Goal: Information Seeking & Learning: Learn about a topic

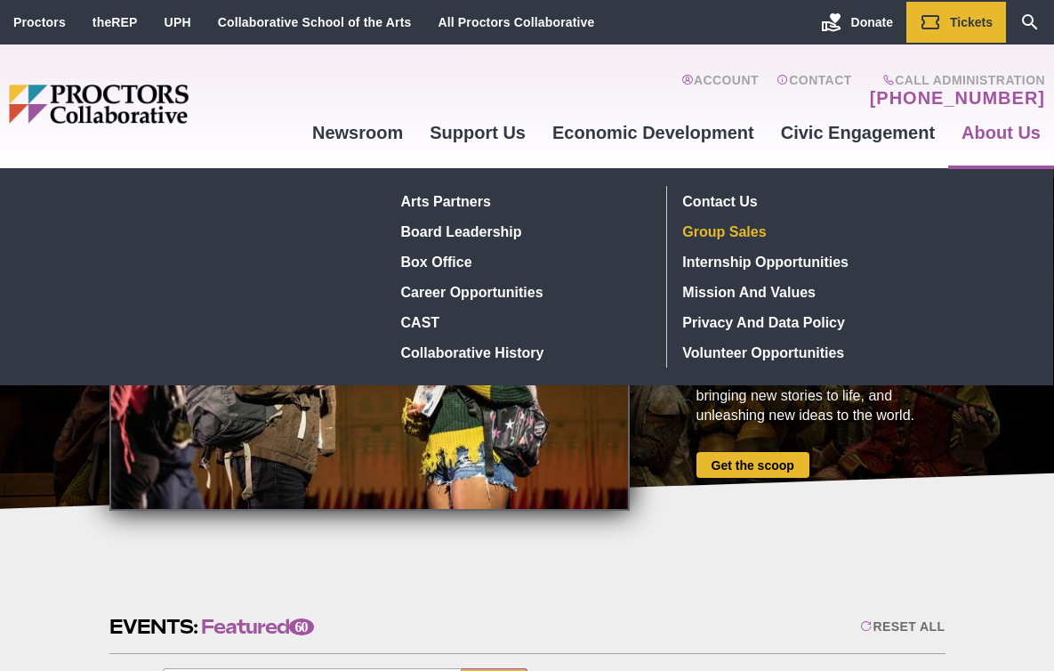
click at [735, 236] on link "Group Sales" at bounding box center [806, 231] width 260 height 30
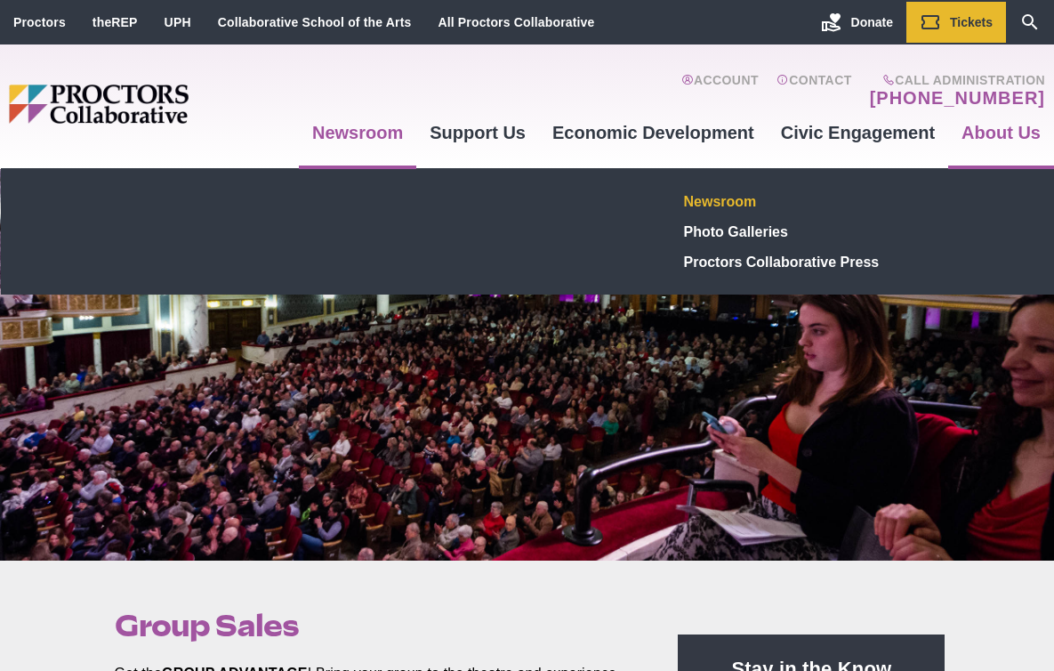
click at [714, 201] on link "Newsroom" at bounding box center [807, 201] width 260 height 30
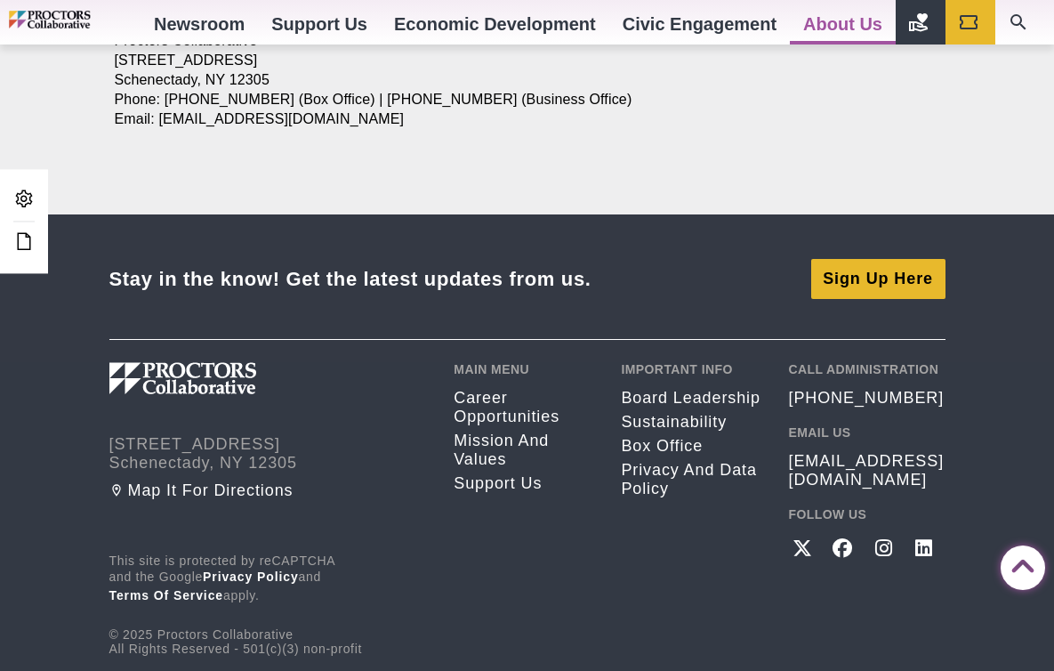
scroll to position [3422, 0]
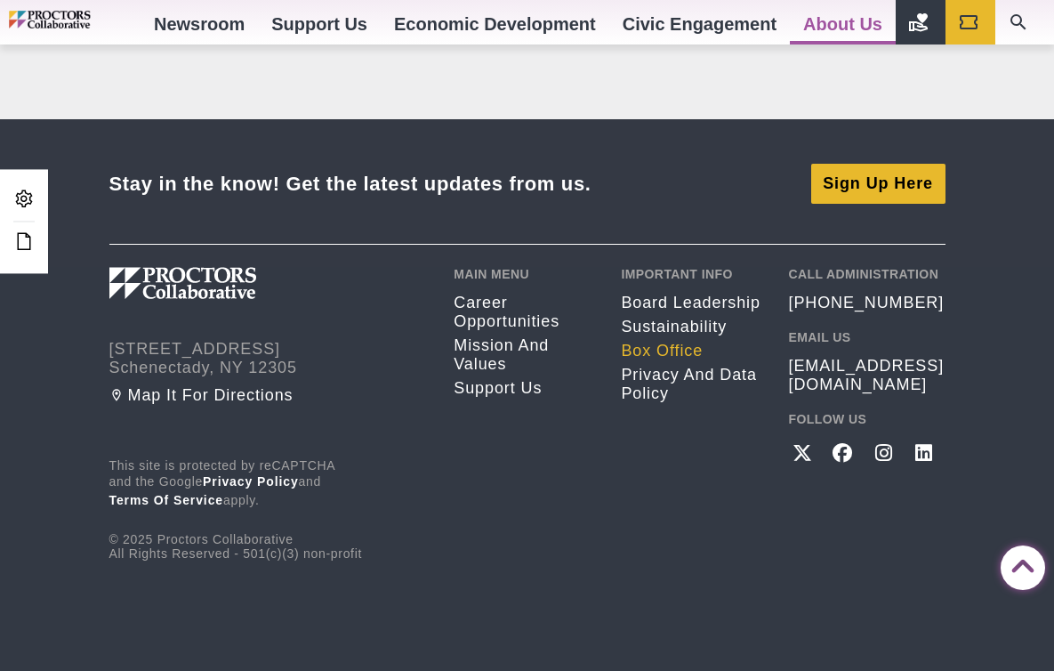
click at [654, 353] on link "Box Office" at bounding box center [691, 351] width 141 height 19
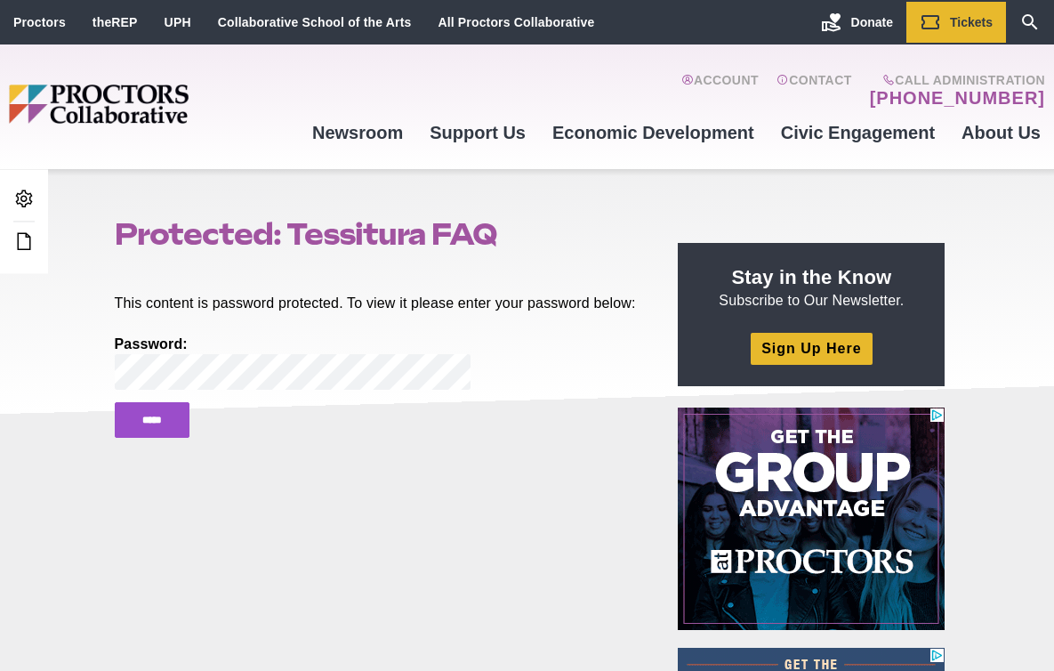
click at [115, 402] on input "*****" at bounding box center [152, 420] width 75 height 36
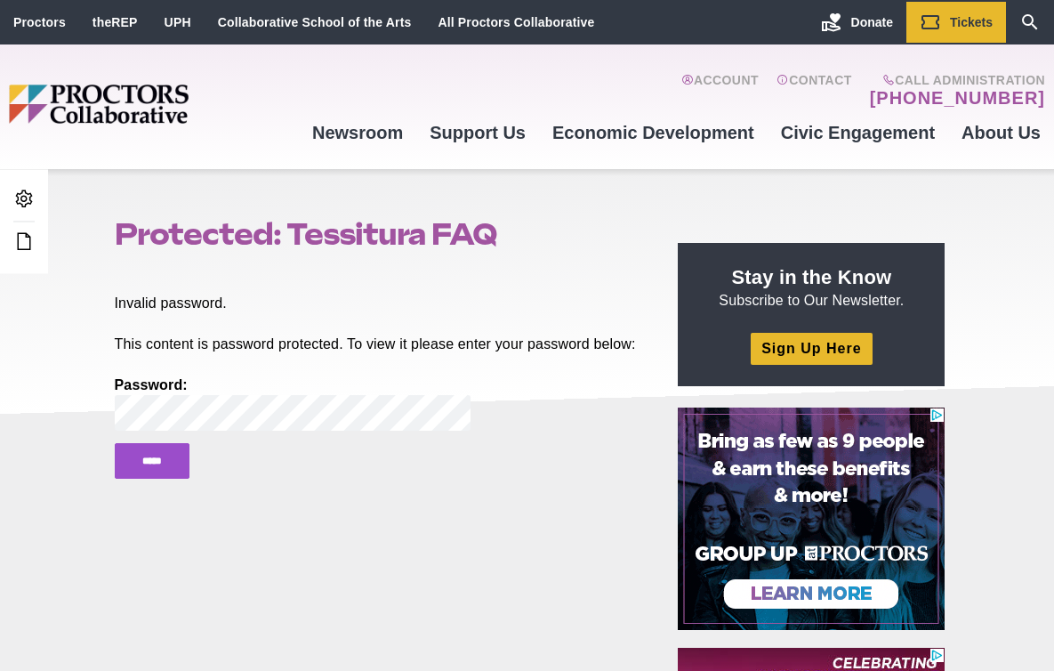
click at [115, 443] on input "*****" at bounding box center [152, 461] width 75 height 36
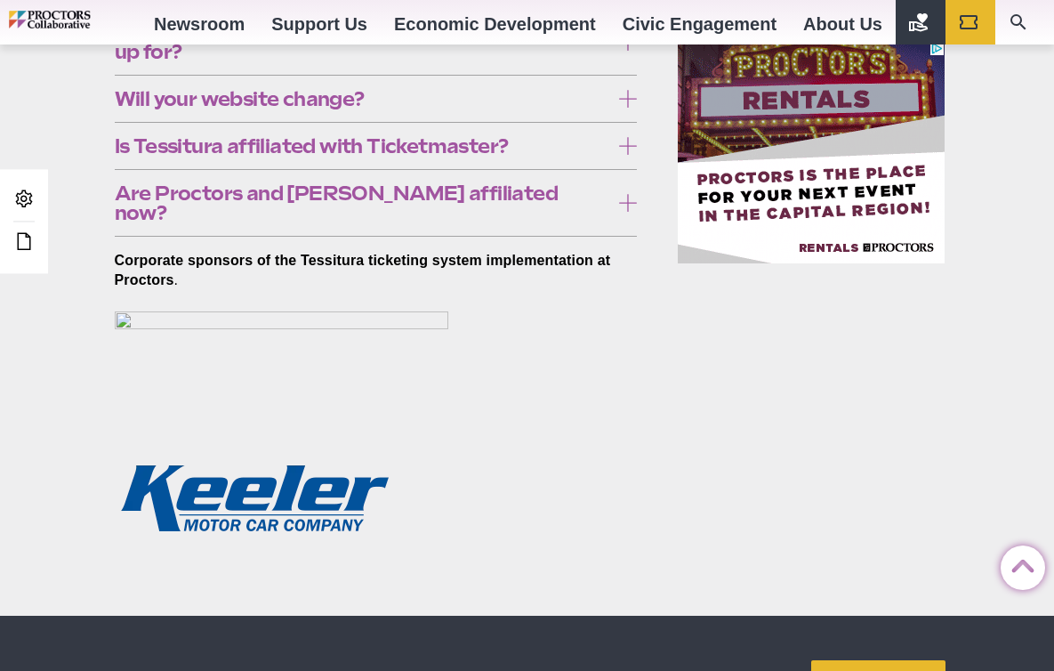
scroll to position [1102, 0]
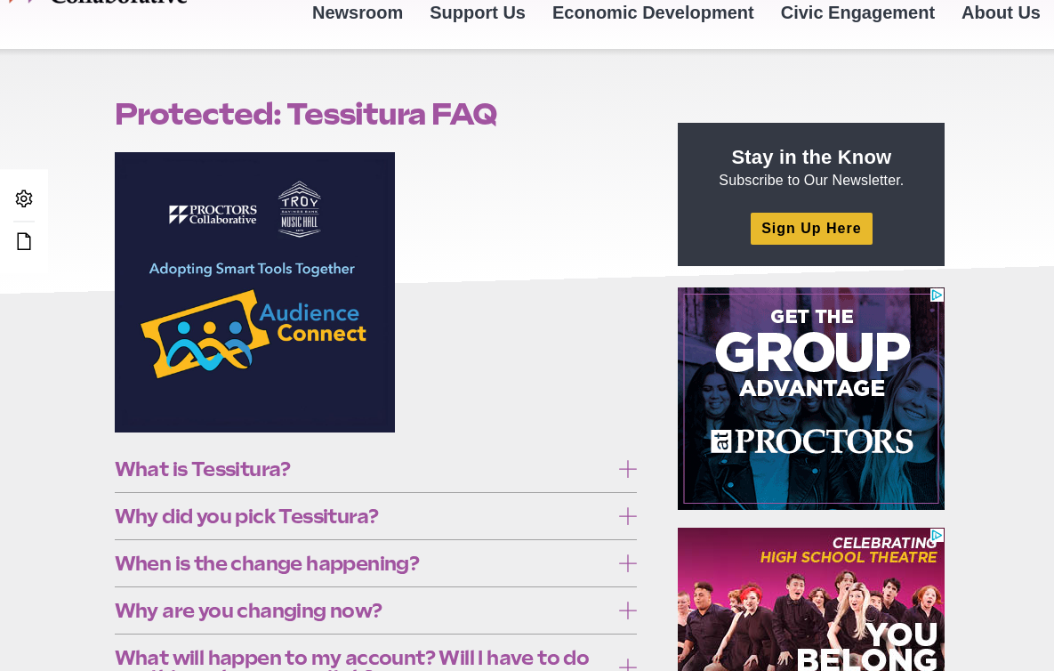
scroll to position [132, 0]
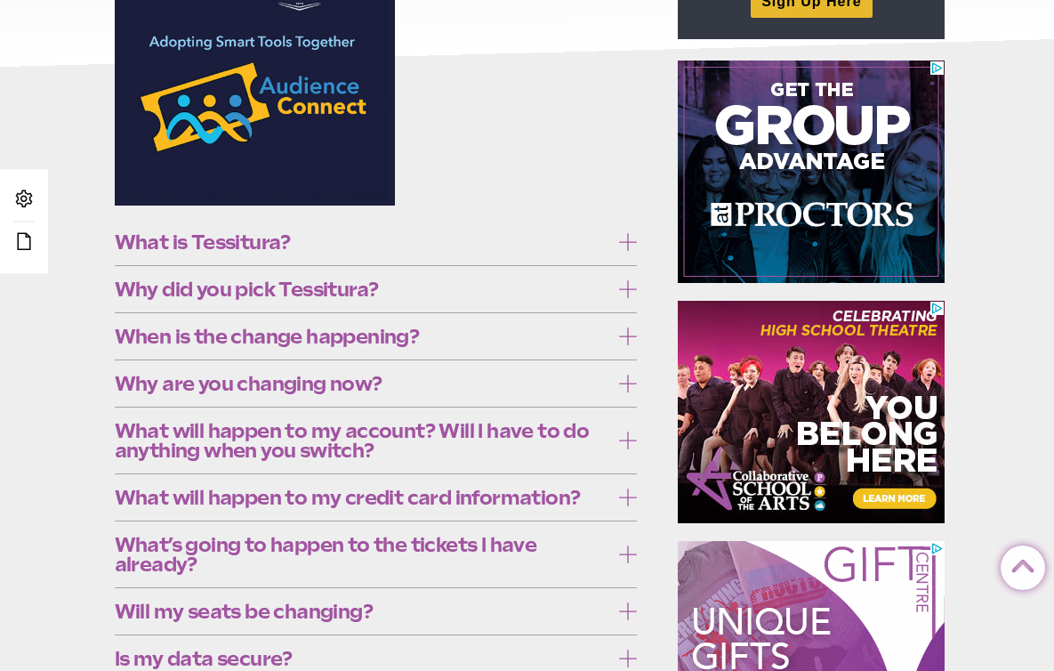
scroll to position [348, 0]
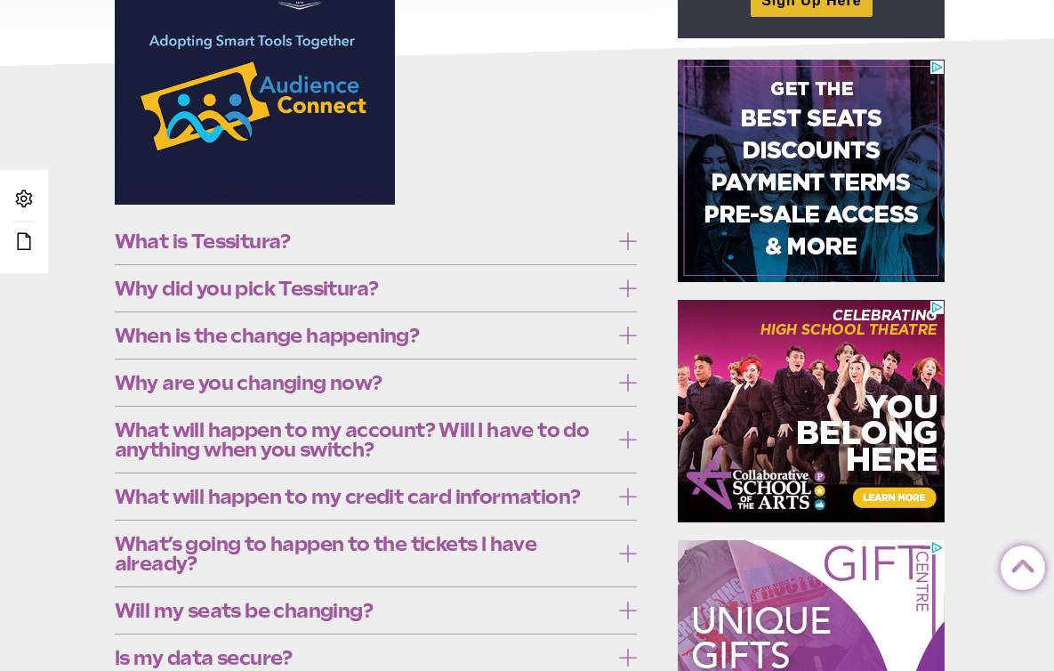
click at [622, 245] on icon at bounding box center [628, 241] width 18 height 18
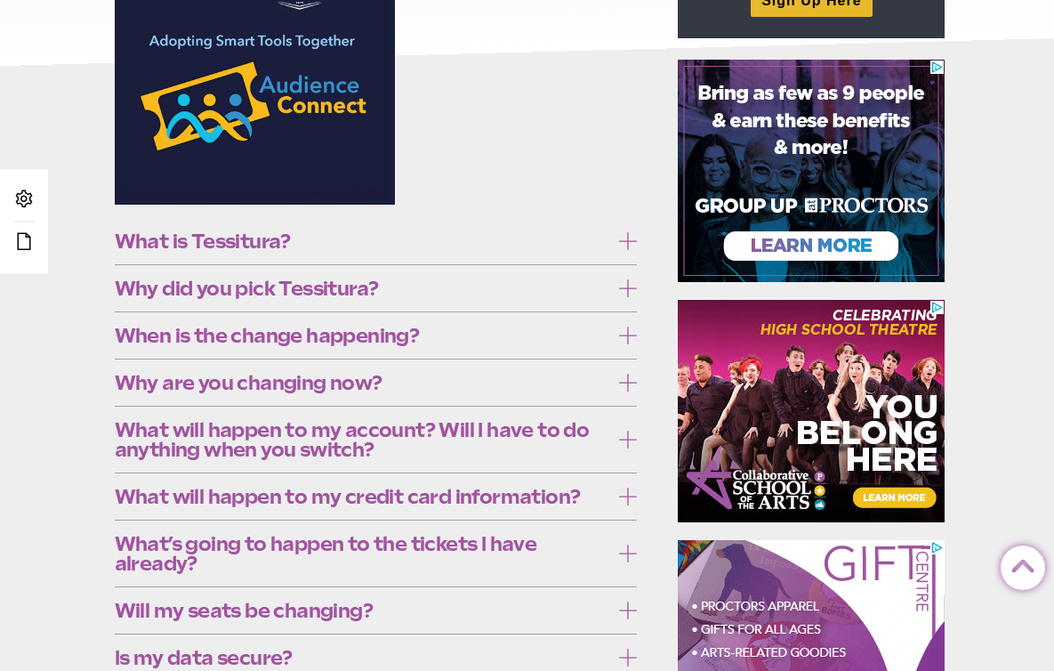
click at [630, 239] on icon at bounding box center [628, 241] width 18 height 18
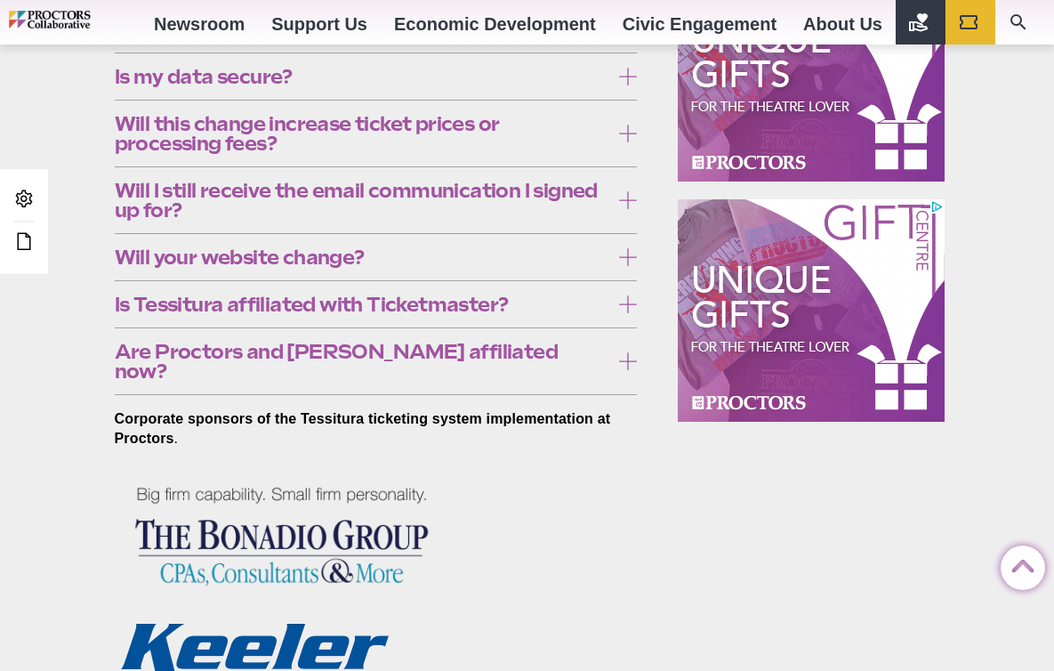
scroll to position [917, 0]
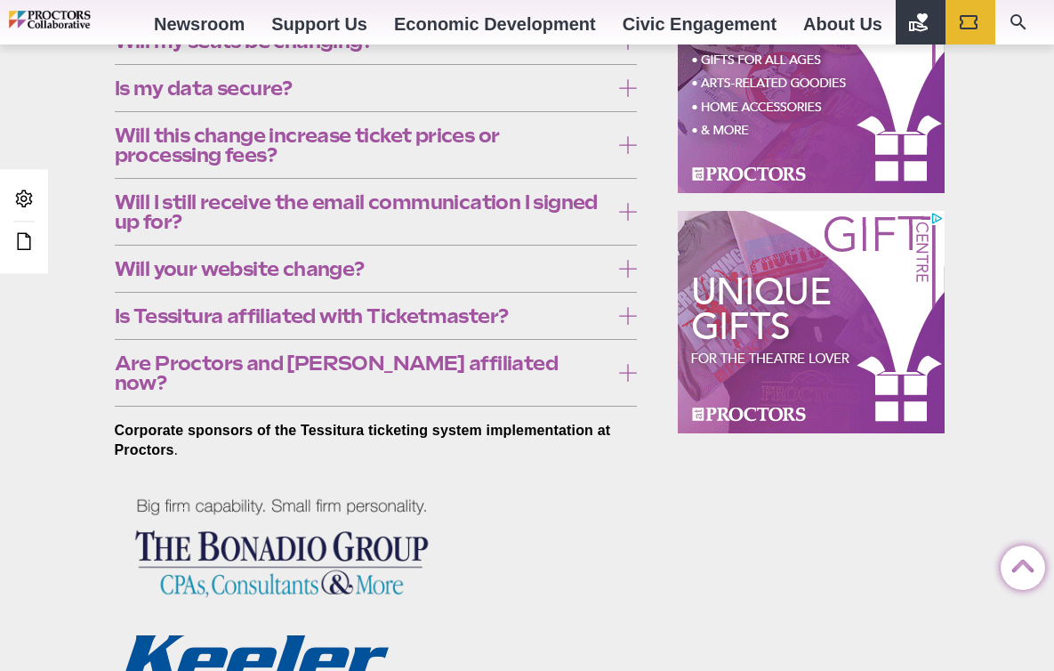
click at [463, 539] on figure at bounding box center [376, 554] width 523 height 147
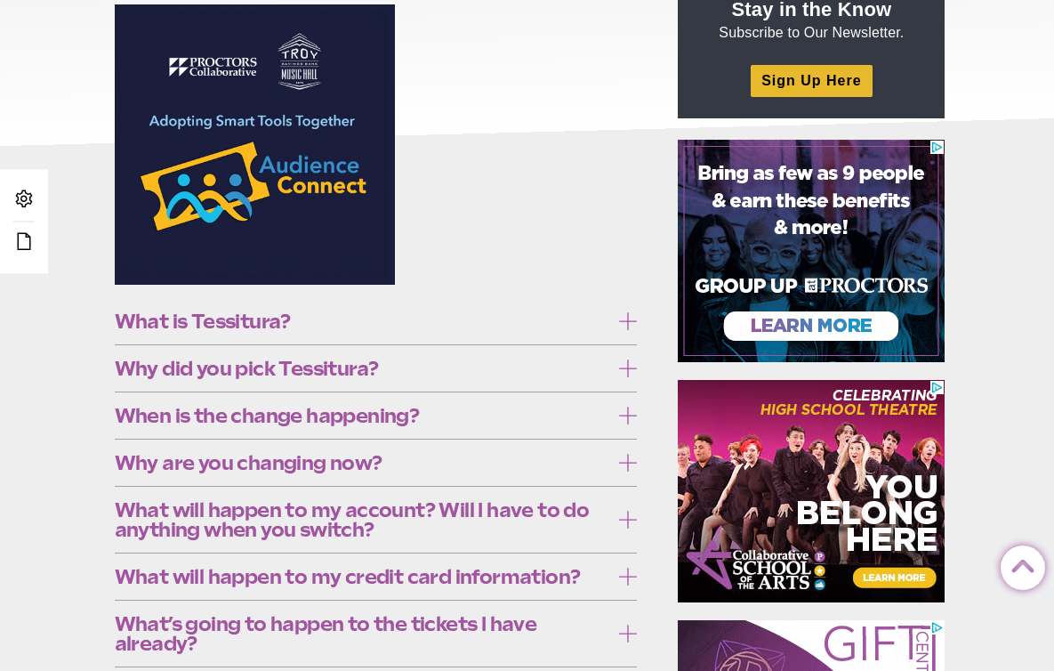
scroll to position [303, 0]
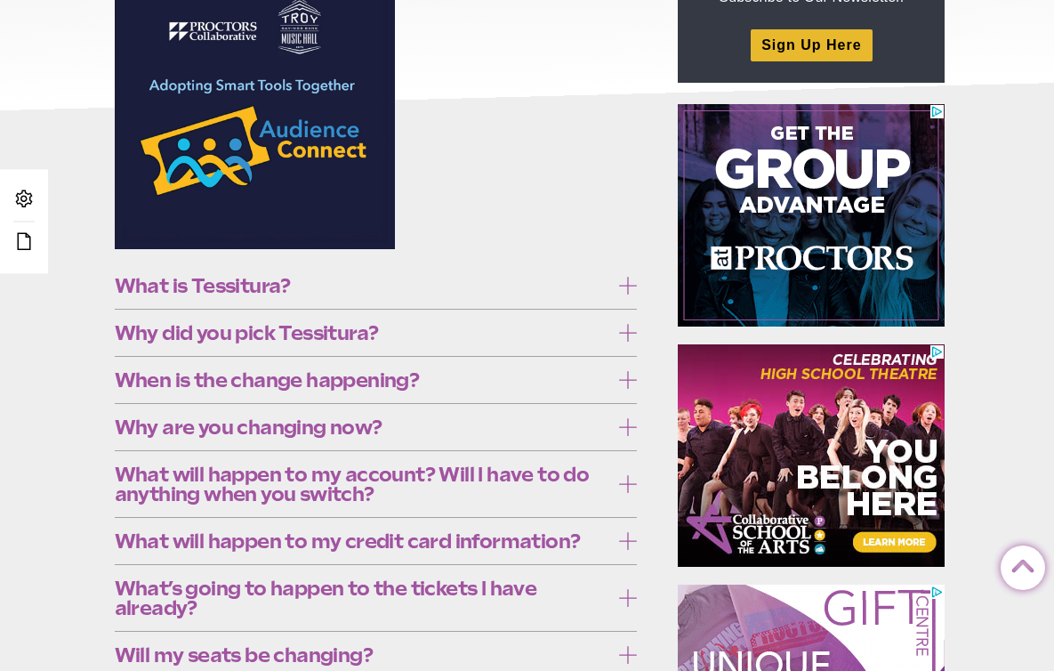
click at [621, 287] on icon at bounding box center [628, 286] width 18 height 18
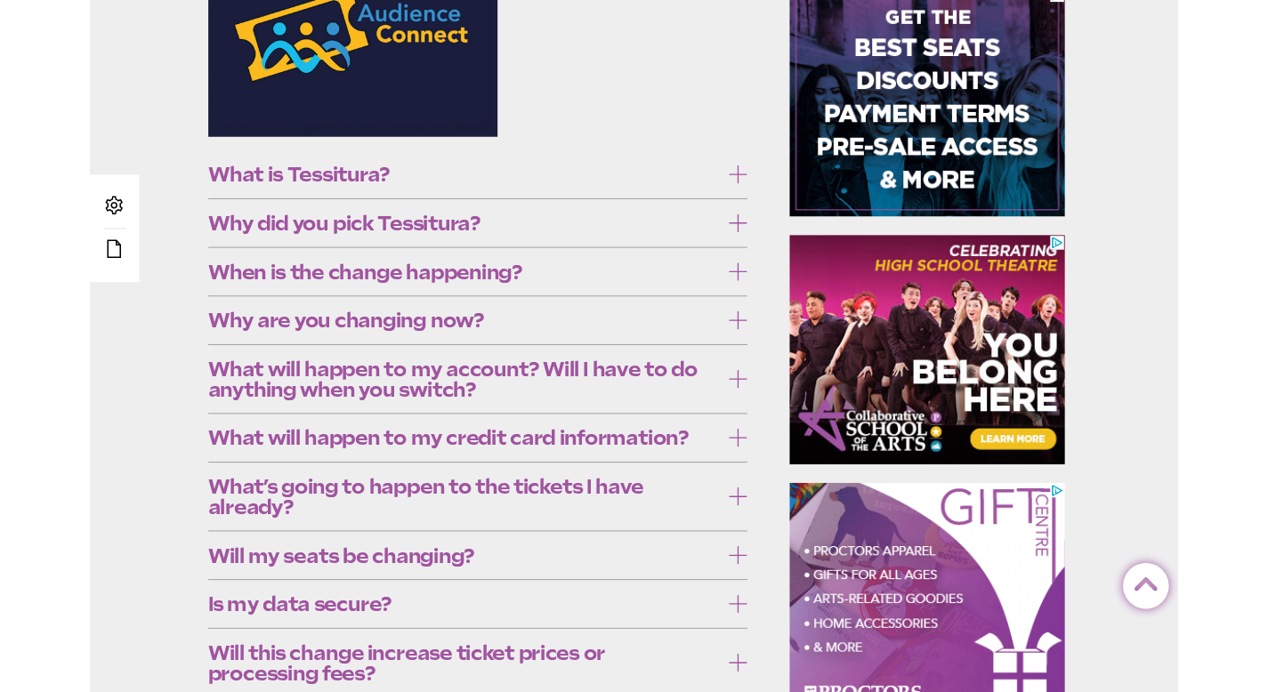
scroll to position [424, 0]
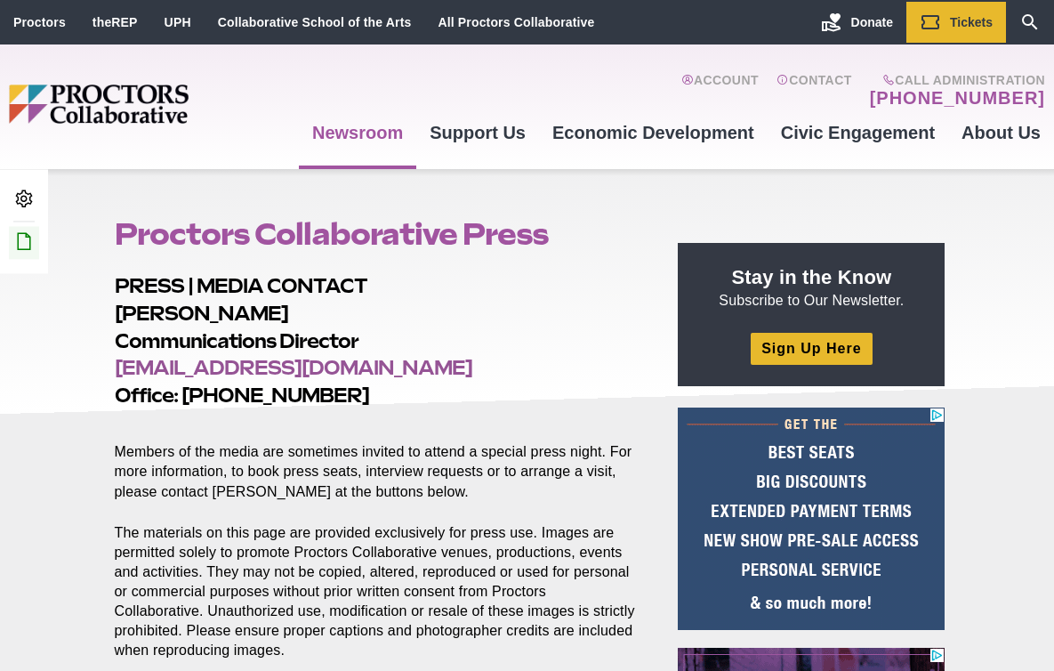
click at [23, 245] on icon at bounding box center [23, 240] width 21 height 21
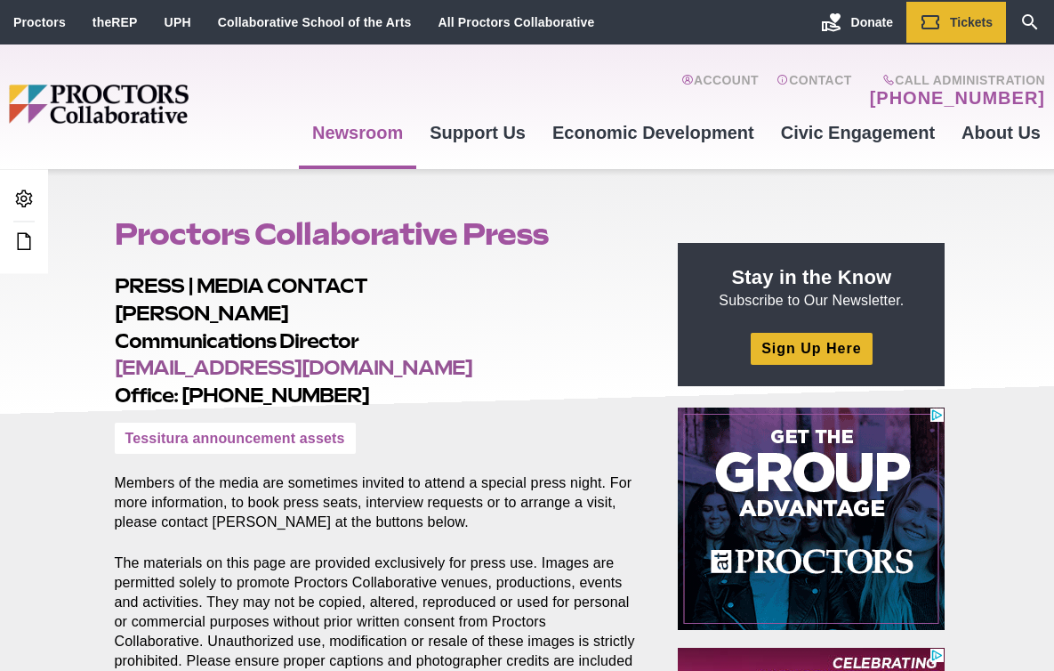
click at [182, 437] on link "Tessitura announcement assets" at bounding box center [235, 438] width 241 height 31
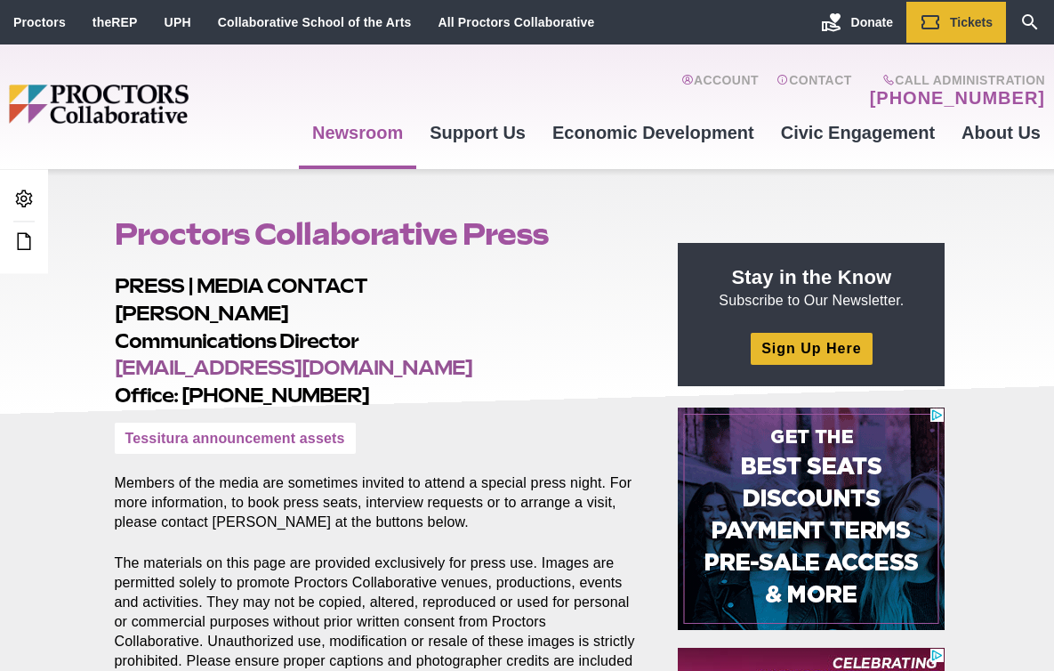
click at [182, 437] on link "Tessitura announcement assets" at bounding box center [235, 438] width 241 height 31
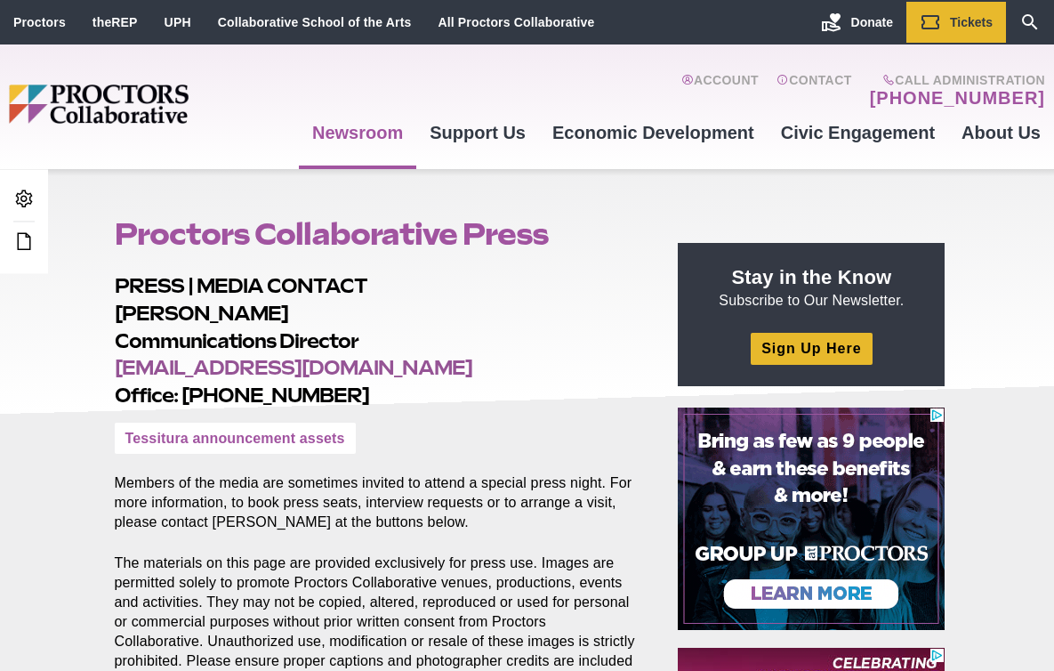
click at [182, 437] on link "Tessitura announcement assets" at bounding box center [235, 438] width 241 height 31
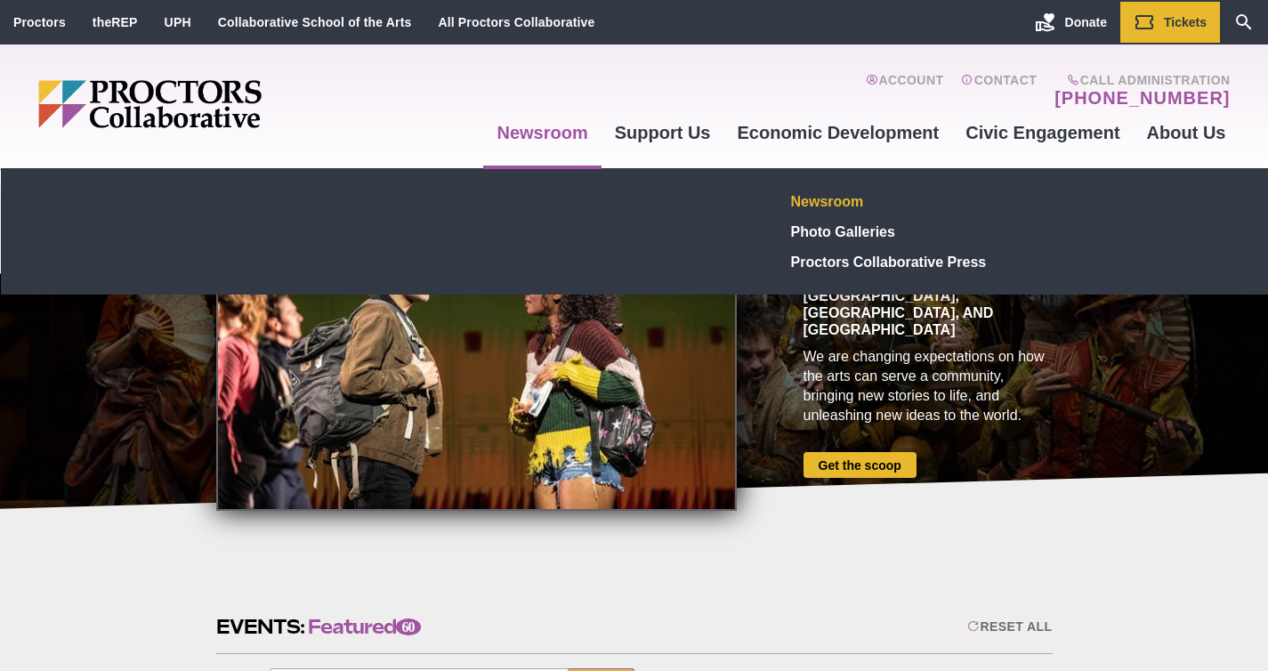
click at [859, 199] on link "Newsroom" at bounding box center [914, 201] width 260 height 30
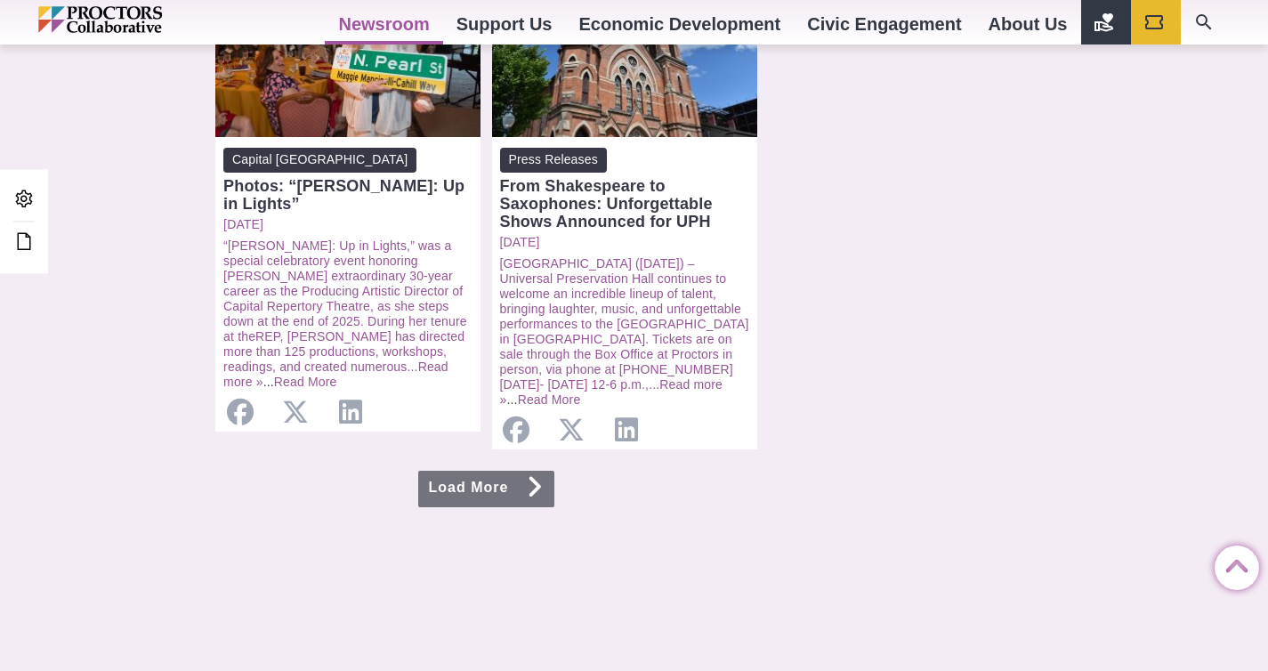
scroll to position [1878, 0]
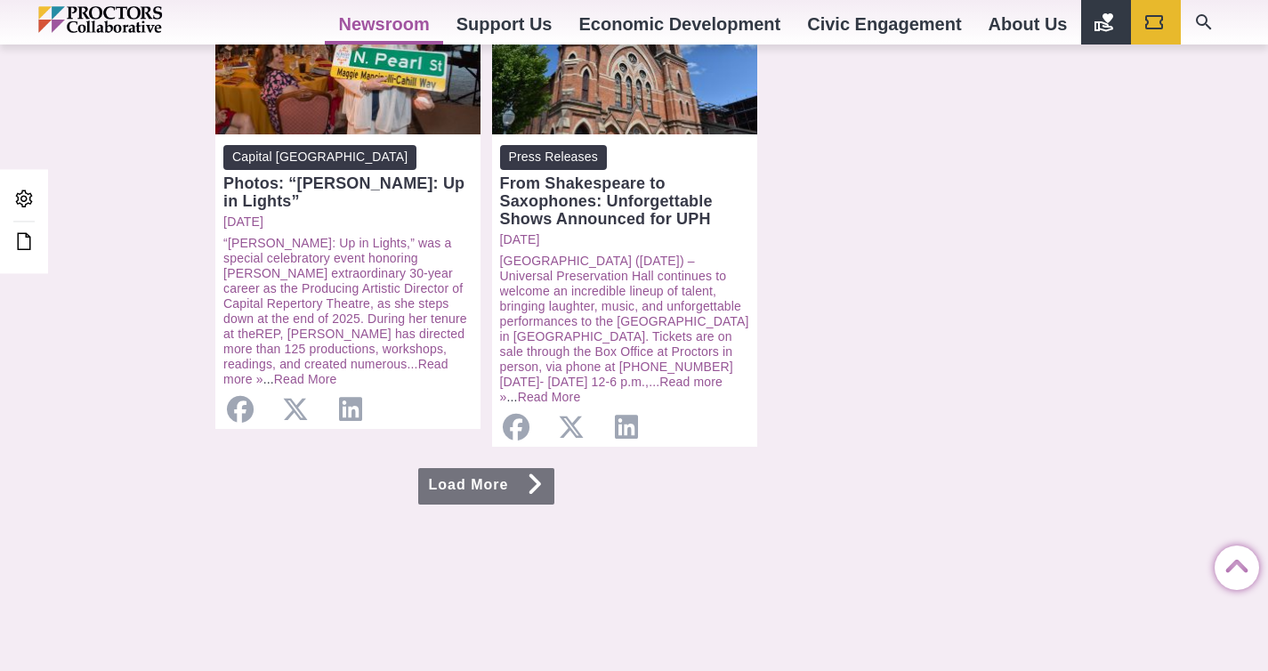
click at [537, 477] on icon at bounding box center [535, 484] width 18 height 14
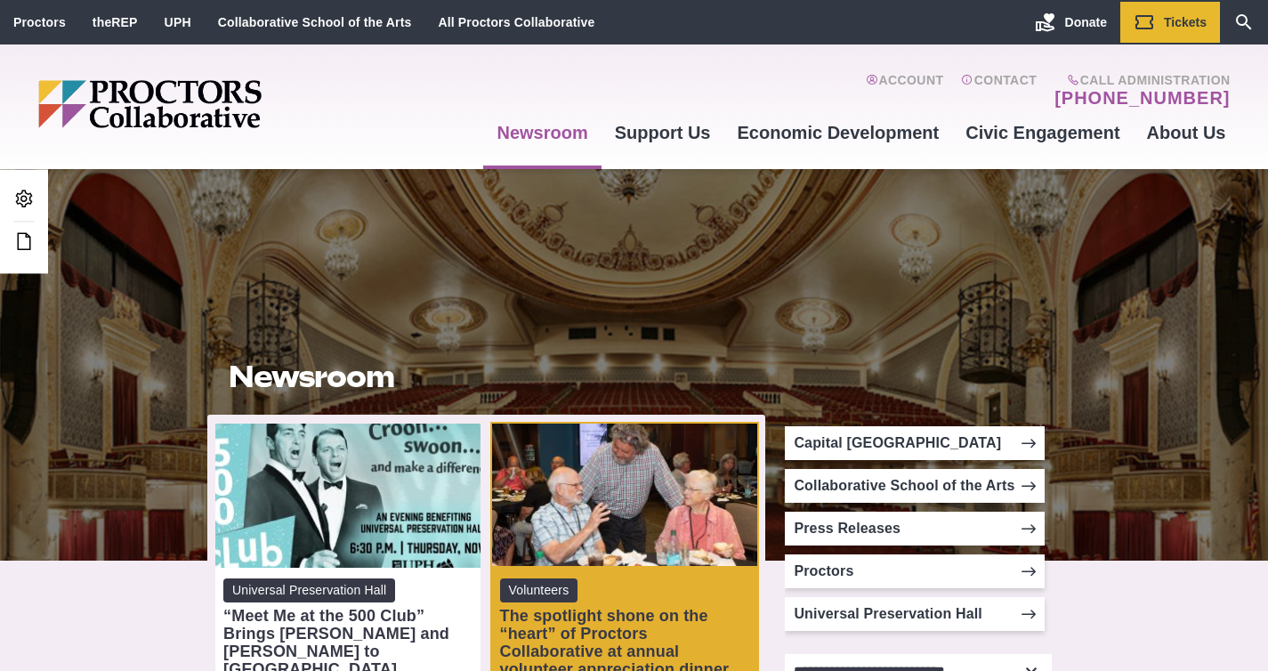
click at [567, 622] on div "The spotlight shone on the “heart” of Proctors Collaborative at annual voluntee…" at bounding box center [624, 642] width 249 height 71
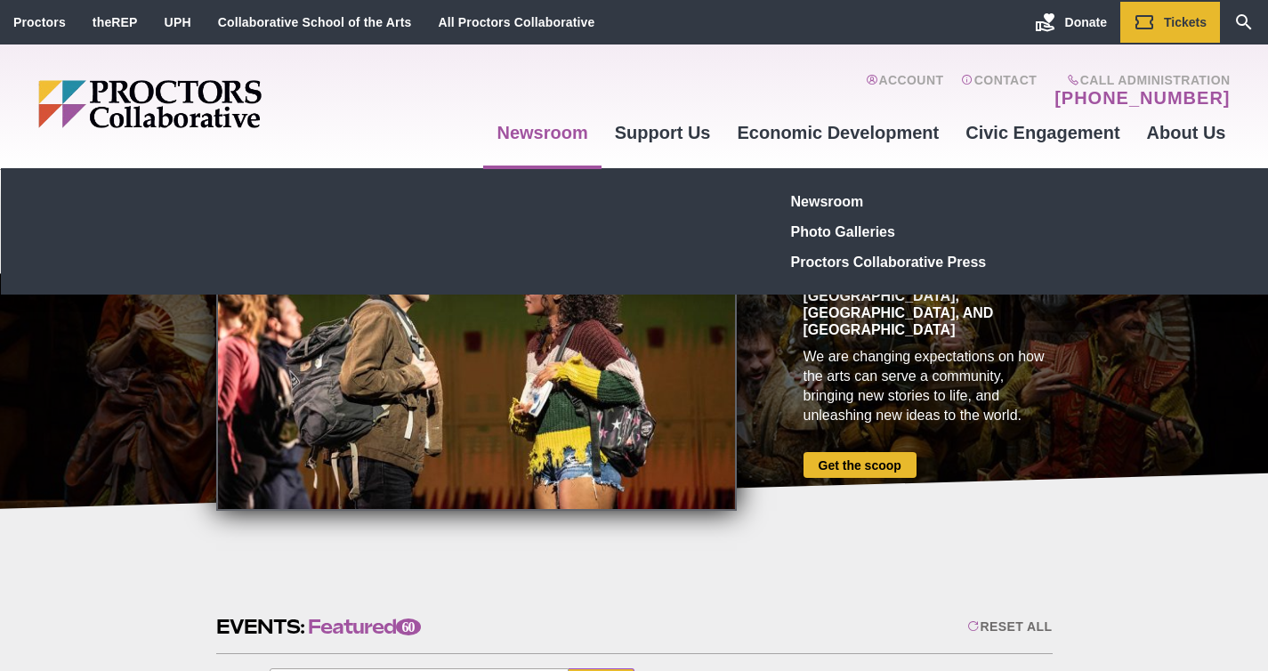
click at [567, 134] on link "Newsroom" at bounding box center [541, 133] width 117 height 48
